Goal: Information Seeking & Learning: Find specific fact

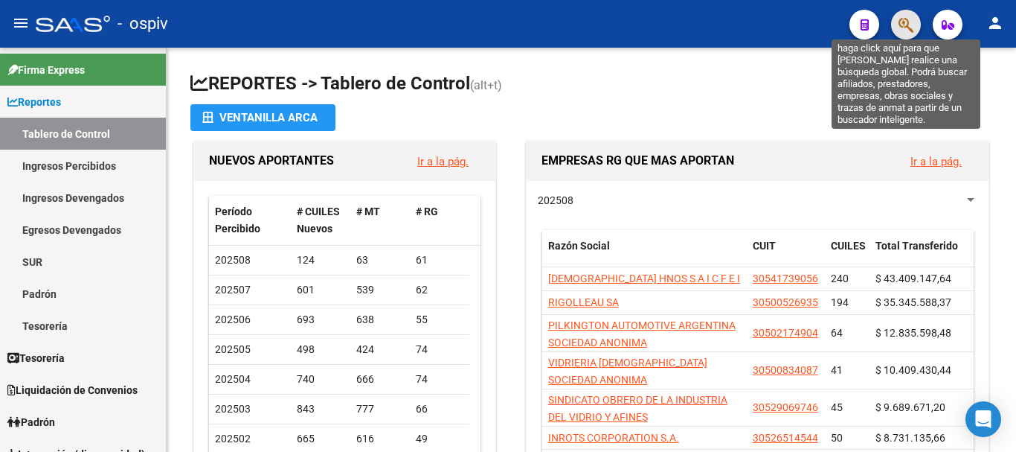
click at [903, 18] on icon "button" at bounding box center [906, 24] width 15 height 17
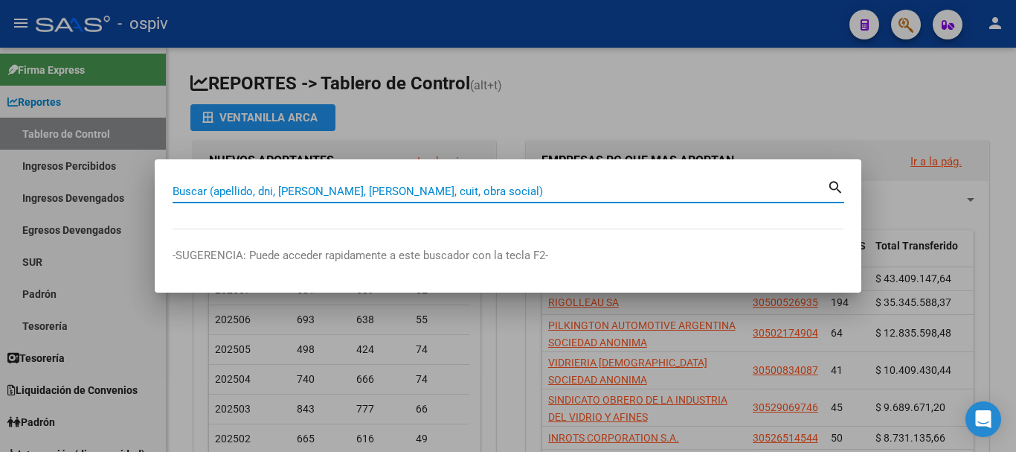
click at [272, 190] on input "Buscar (apellido, dni, [PERSON_NAME], [PERSON_NAME], cuit, obra social)" at bounding box center [500, 191] width 655 height 13
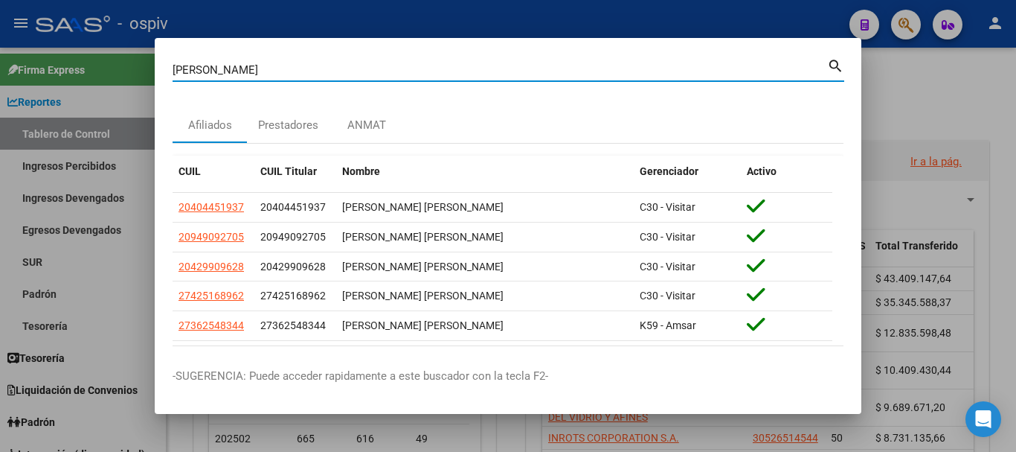
click at [225, 66] on input "[PERSON_NAME]" at bounding box center [500, 69] width 655 height 13
type input "[PERSON_NAME]"
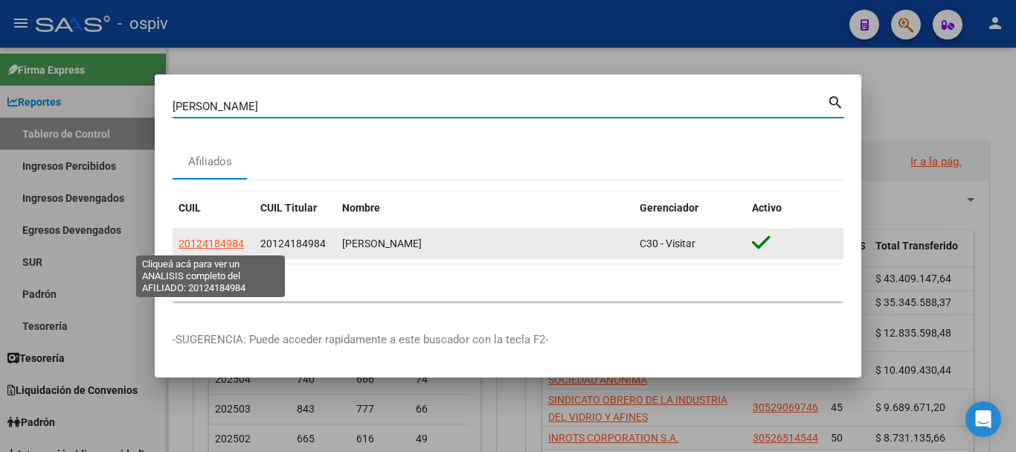
click at [222, 243] on span "20124184984" at bounding box center [211, 243] width 65 height 12
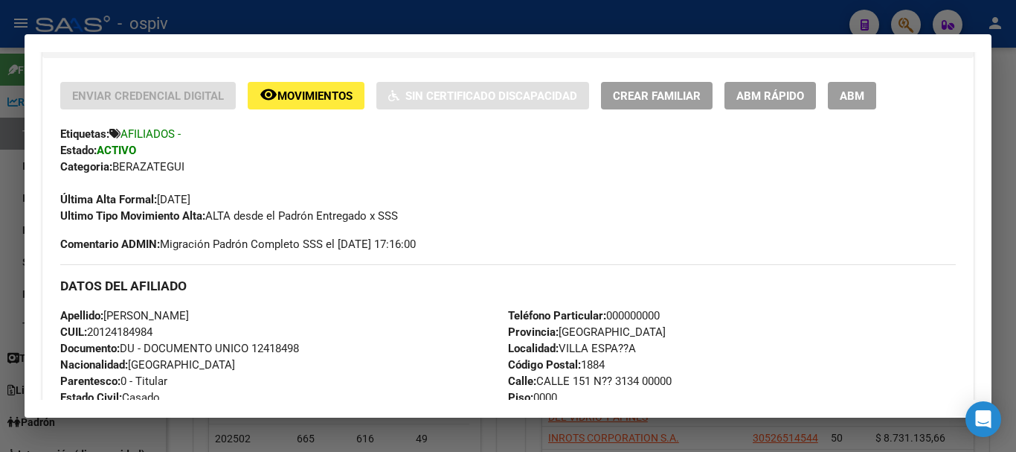
scroll to position [372, 0]
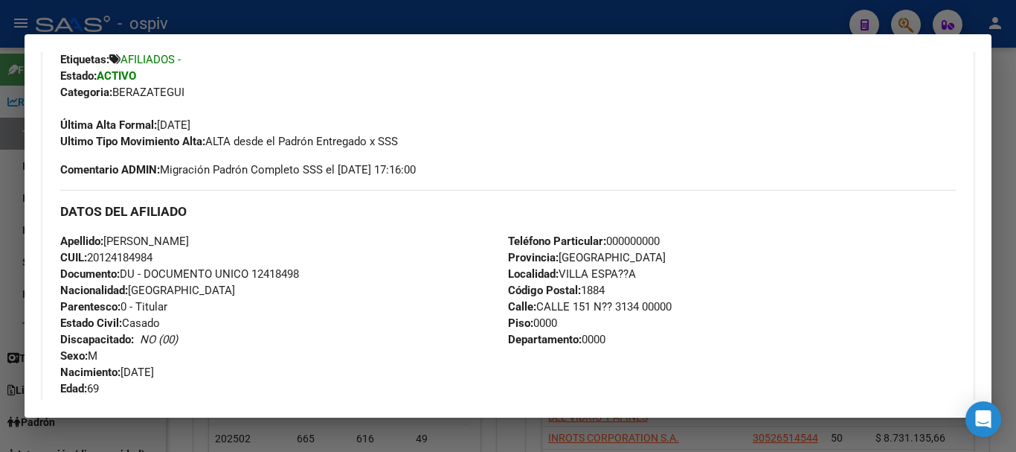
click at [126, 385] on div "Apellido: [PERSON_NAME]: 20124184984 Documento: DU - DOCUMENTO UNICO 12418498 N…" at bounding box center [284, 315] width 448 height 164
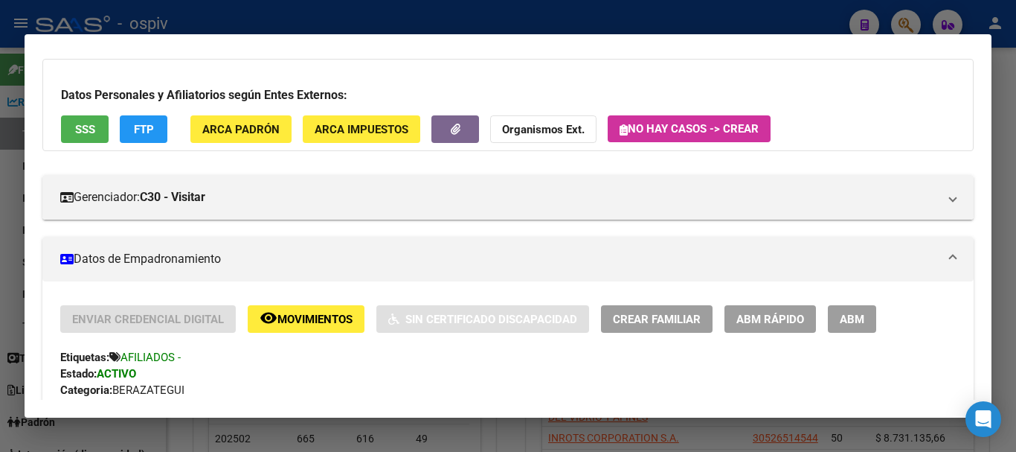
scroll to position [0, 0]
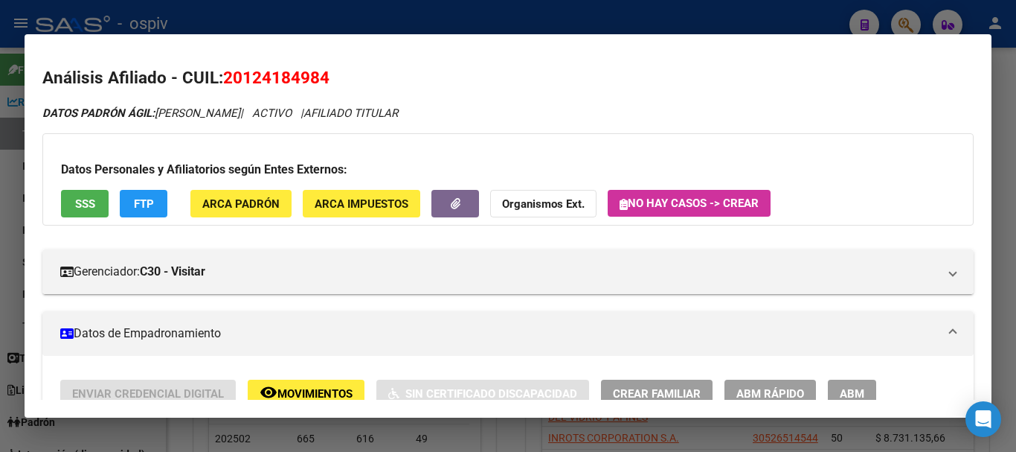
click at [539, 6] on div at bounding box center [508, 226] width 1016 height 452
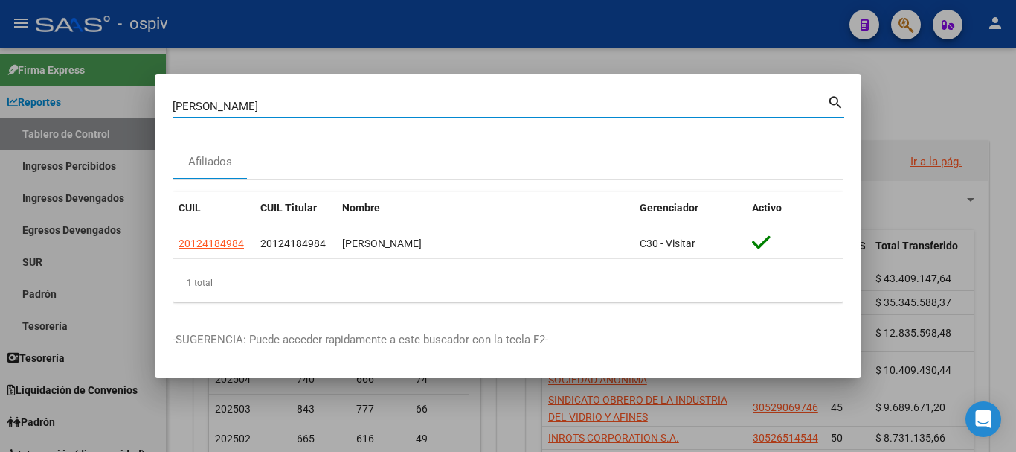
drag, startPoint x: 262, startPoint y: 107, endPoint x: 86, endPoint y: 128, distance: 176.8
click at [86, 127] on div "[PERSON_NAME] (apellido, dni, cuil, nro traspaso, cuit, obra social) search Afi…" at bounding box center [508, 226] width 1016 height 452
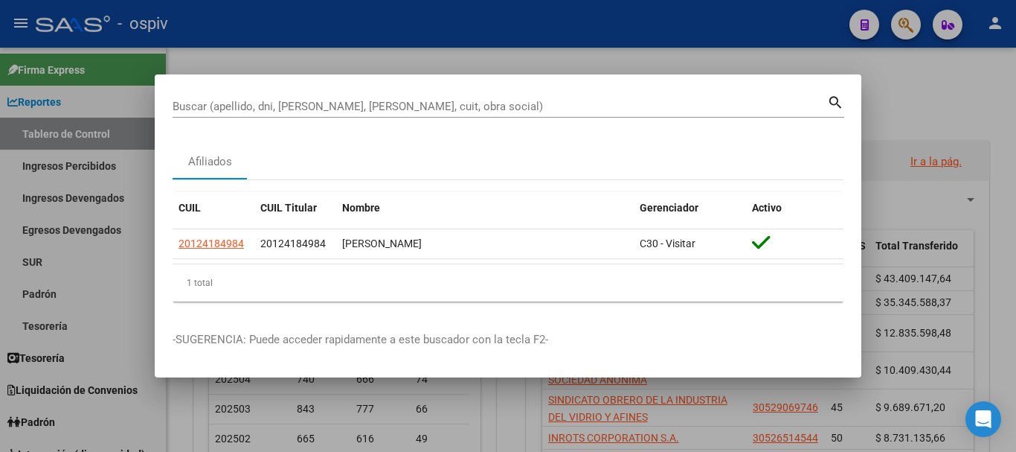
click at [569, 51] on div at bounding box center [508, 226] width 1016 height 452
